Goal: Information Seeking & Learning: Learn about a topic

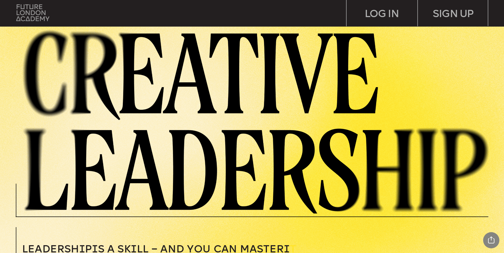
click at [37, 16] on img at bounding box center [32, 12] width 33 height 17
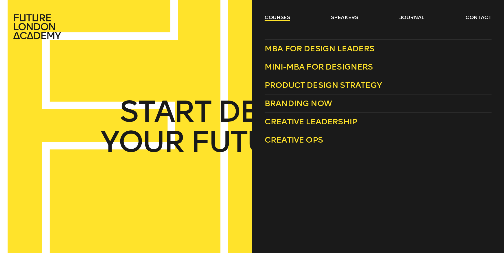
click at [281, 15] on link "courses" at bounding box center [277, 17] width 25 height 7
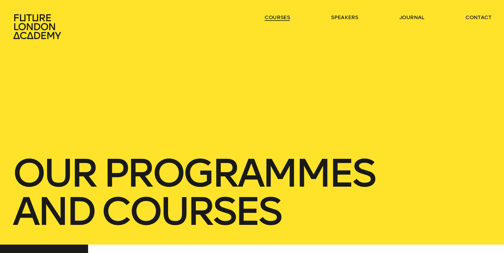
click at [281, 15] on link "courses" at bounding box center [277, 17] width 25 height 7
click at [274, 19] on link "courses" at bounding box center [277, 17] width 25 height 7
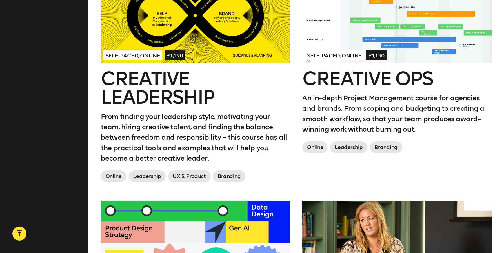
scroll to position [736, 0]
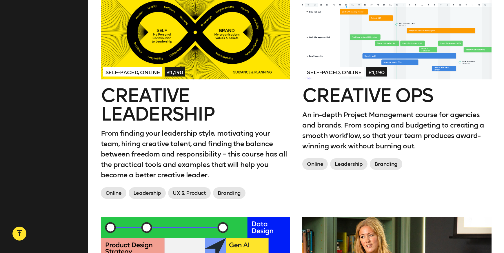
click at [387, 92] on h2 "Creative Ops" at bounding box center [396, 95] width 189 height 19
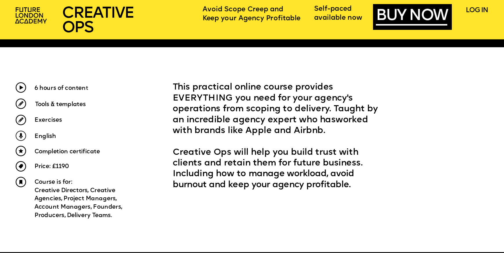
scroll to position [277, 0]
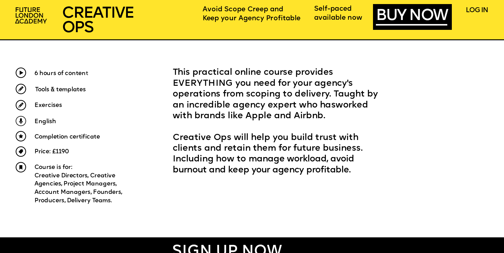
click at [69, 90] on span "Tools & templates" at bounding box center [60, 90] width 51 height 6
click at [50, 105] on span "Exercises" at bounding box center [48, 106] width 28 height 6
click at [46, 123] on span "English" at bounding box center [45, 122] width 22 height 6
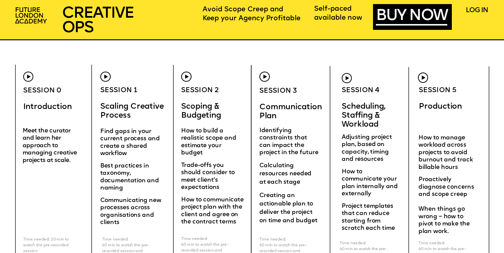
scroll to position [1999, 0]
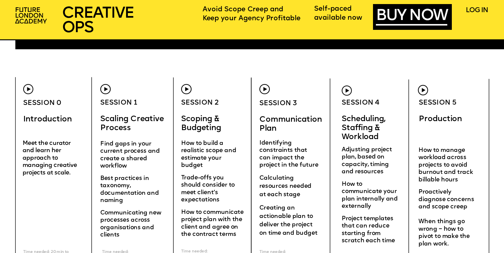
click at [30, 90] on img at bounding box center [28, 89] width 10 height 10
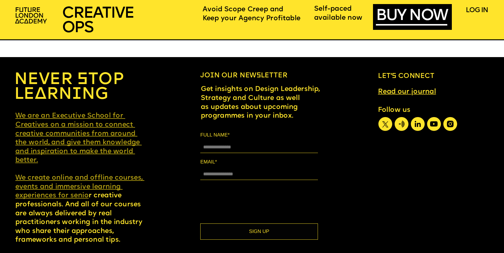
scroll to position [4185, 0]
